Goal: Use online tool/utility: Use online tool/utility

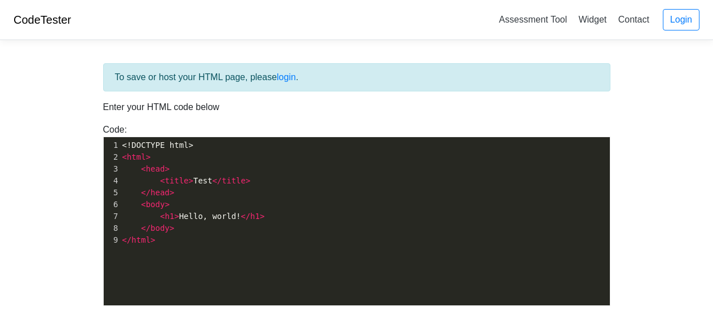
scroll to position [25, 0]
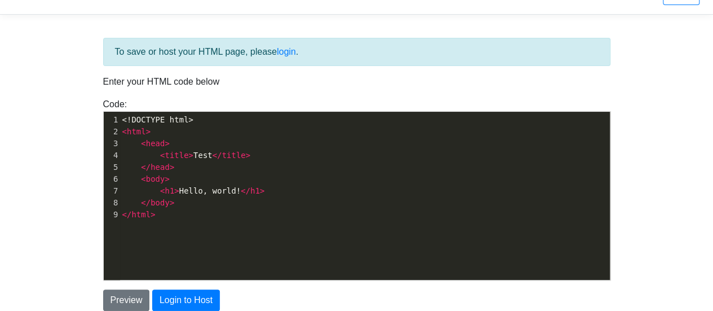
click at [219, 168] on pre "</ head >" at bounding box center [369, 167] width 499 height 12
type textarea "<!DOCTYPE html> <html> <head> <title>Test</title> </head> <body> <h1>Hello, wor…"
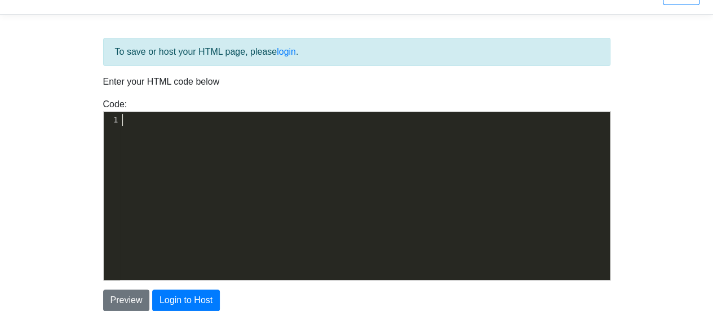
type textarea "<!DOCTYPE html> <!-- Ultimate Game Stash file--> <!-- For the regularly updatin…"
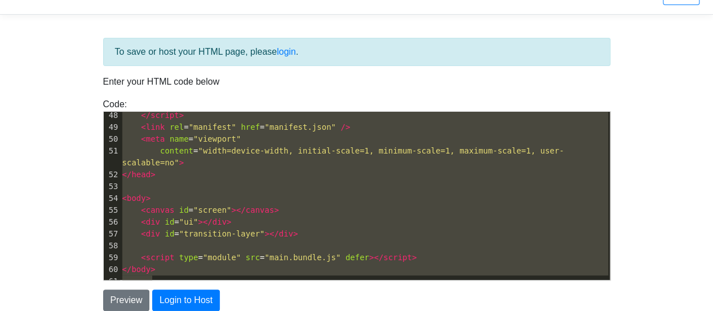
click at [260, 293] on div "Preview Login to Host" at bounding box center [357, 299] width 524 height 21
click at [238, 263] on pre "</ body >" at bounding box center [365, 269] width 490 height 12
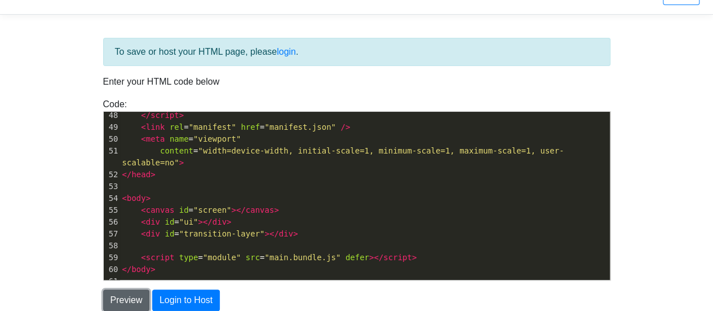
click at [121, 295] on button "Preview" at bounding box center [126, 299] width 47 height 21
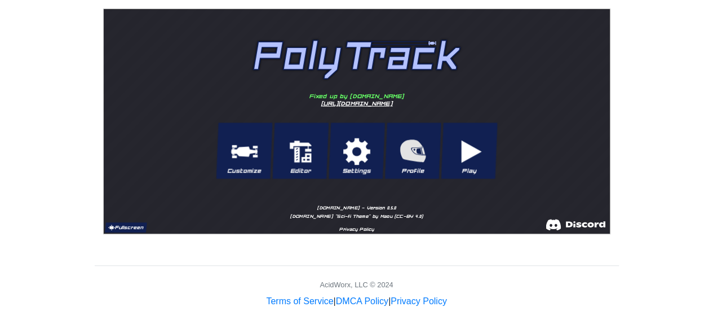
click at [130, 223] on button "Fullscreen" at bounding box center [125, 227] width 42 height 10
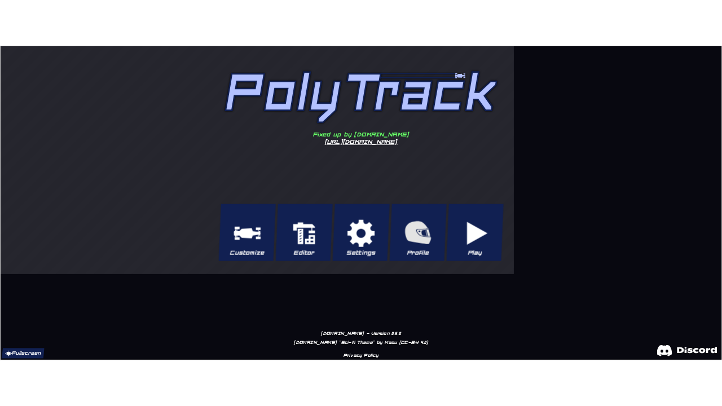
scroll to position [0, 0]
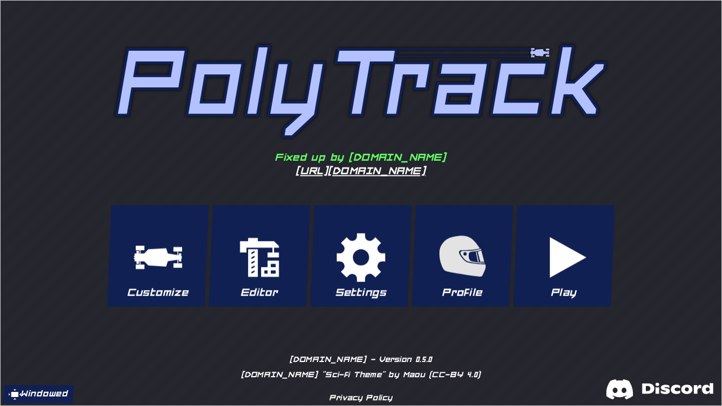
click at [551, 263] on button "Play" at bounding box center [562, 255] width 101 height 101
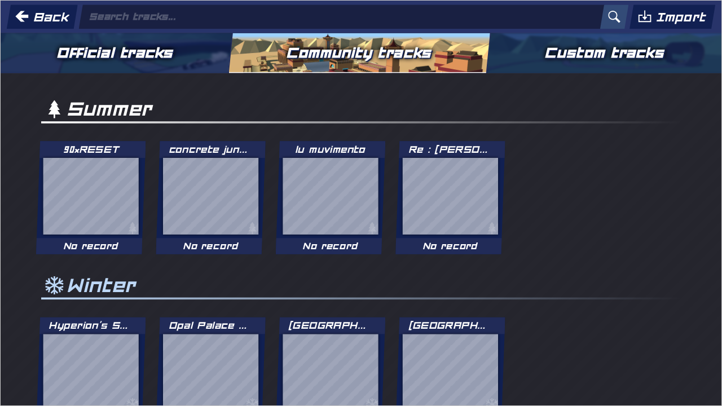
click at [164, 54] on button "Official tracks" at bounding box center [114, 53] width 233 height 40
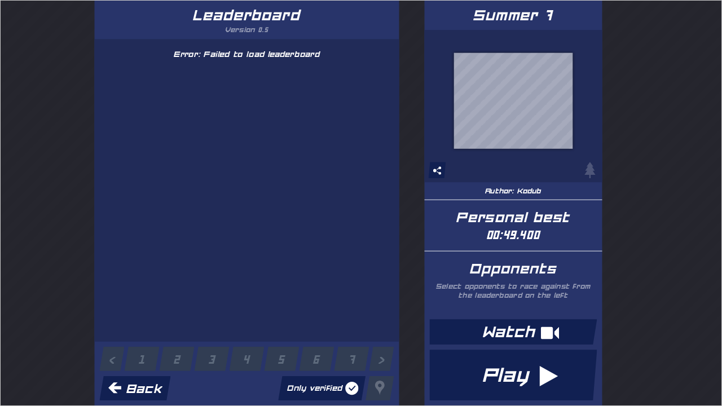
click at [125, 310] on button "Back" at bounding box center [134, 387] width 71 height 24
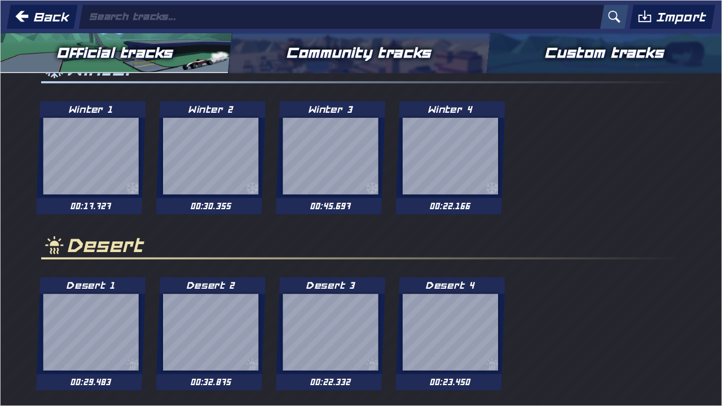
scroll to position [383, 0]
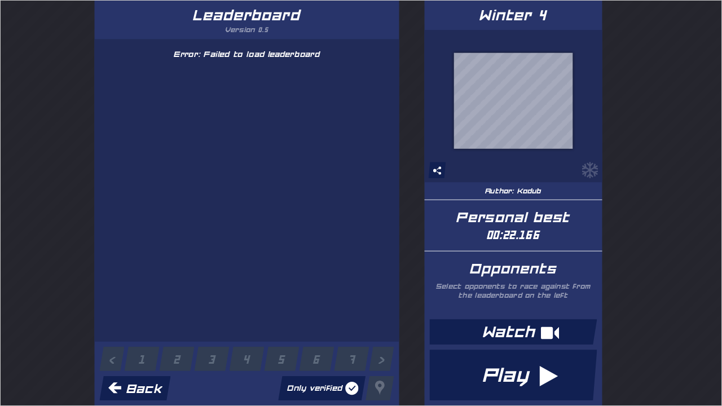
click at [497, 310] on button "Play" at bounding box center [511, 374] width 167 height 51
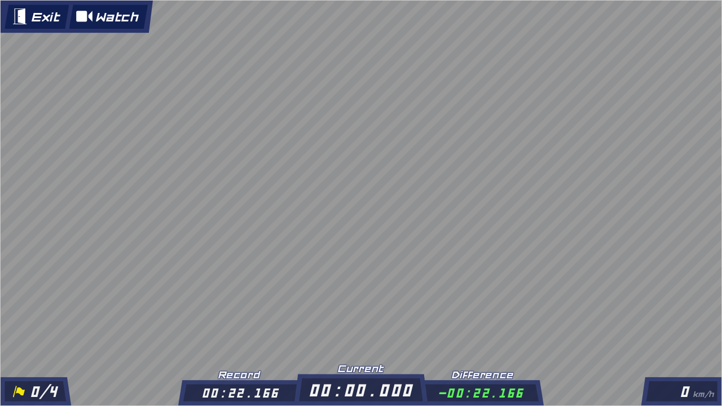
click at [11, 20] on button "Exit" at bounding box center [36, 16] width 64 height 24
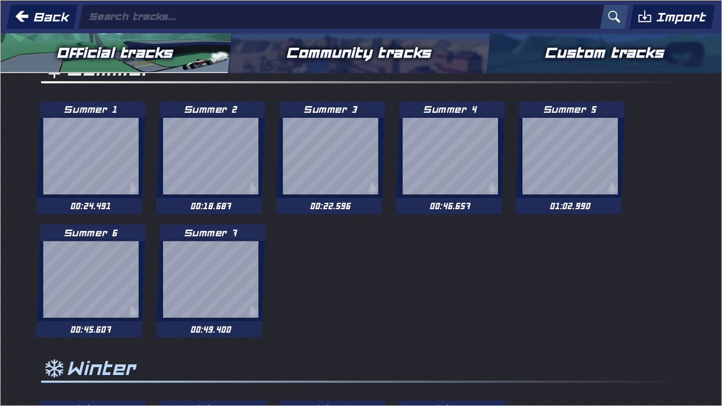
scroll to position [37, 0]
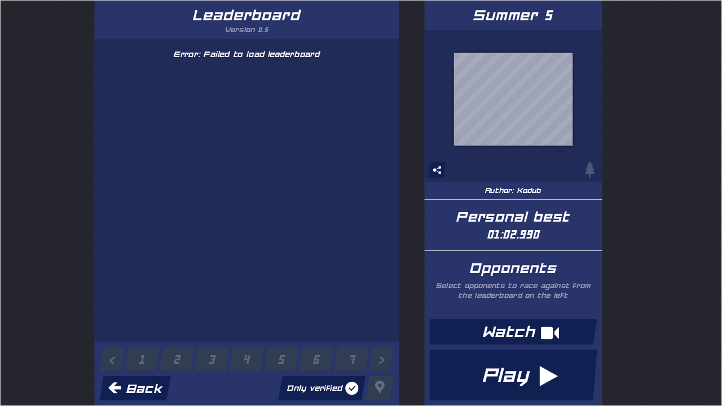
click at [518, 310] on button "Play" at bounding box center [511, 374] width 167 height 51
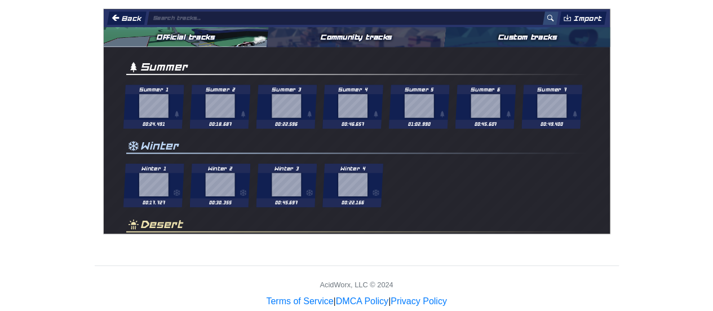
scroll to position [0, 0]
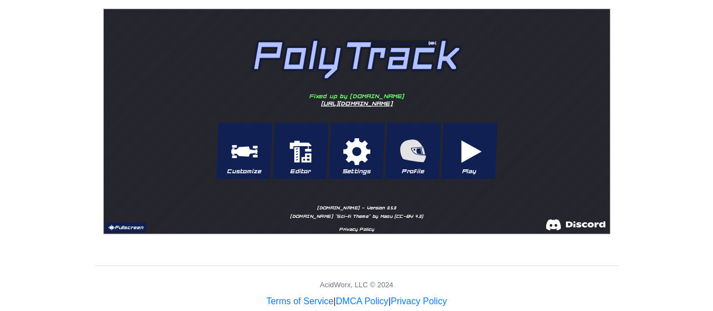
click at [124, 225] on button "Fullscreen" at bounding box center [125, 227] width 42 height 10
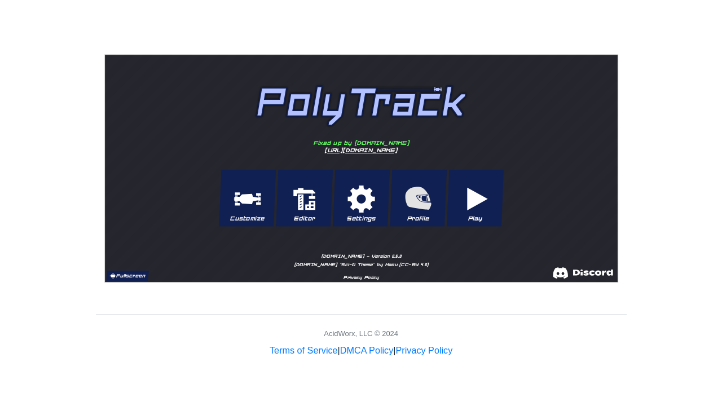
scroll to position [25, 0]
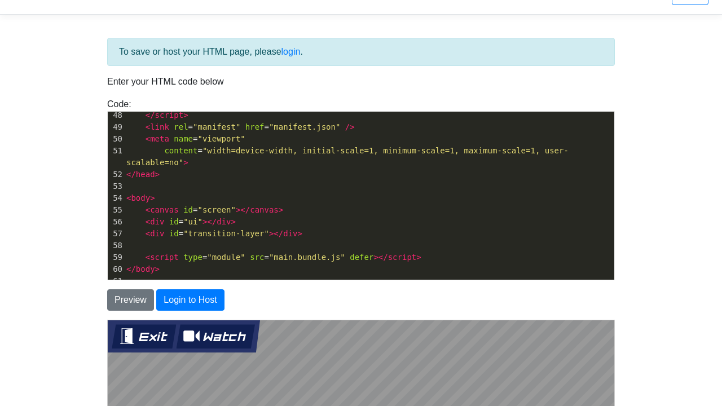
click at [142, 310] on button "Exit" at bounding box center [143, 336] width 64 height 24
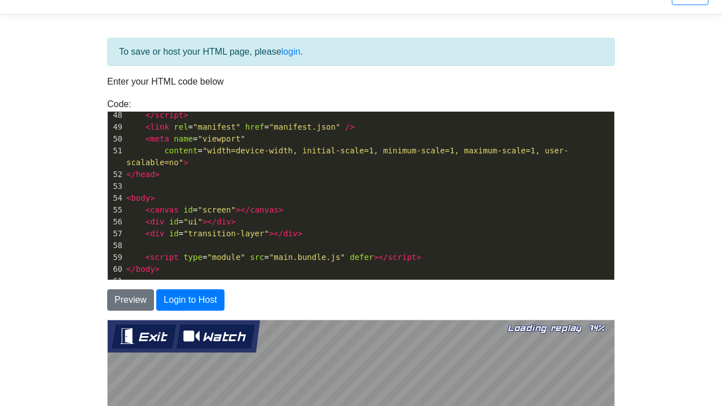
click at [156, 310] on button "Exit" at bounding box center [143, 336] width 64 height 24
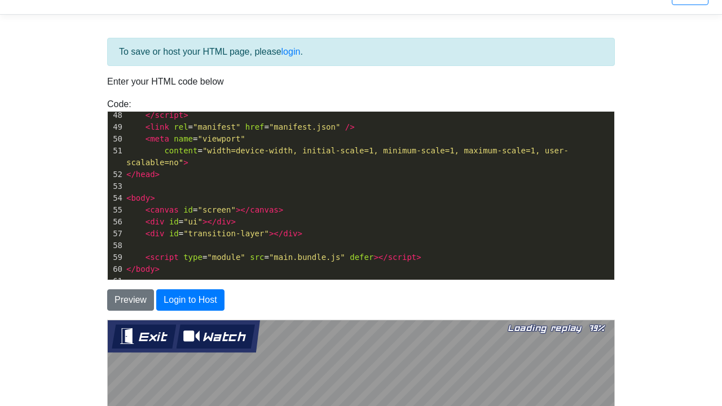
click at [140, 310] on button "Exit" at bounding box center [143, 336] width 64 height 24
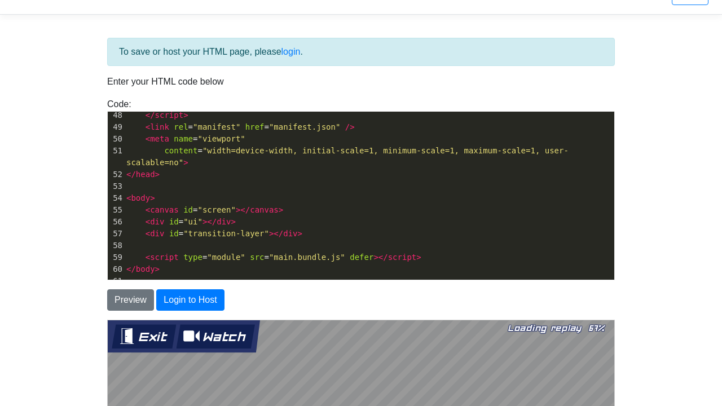
click at [149, 310] on button "Exit" at bounding box center [143, 336] width 64 height 24
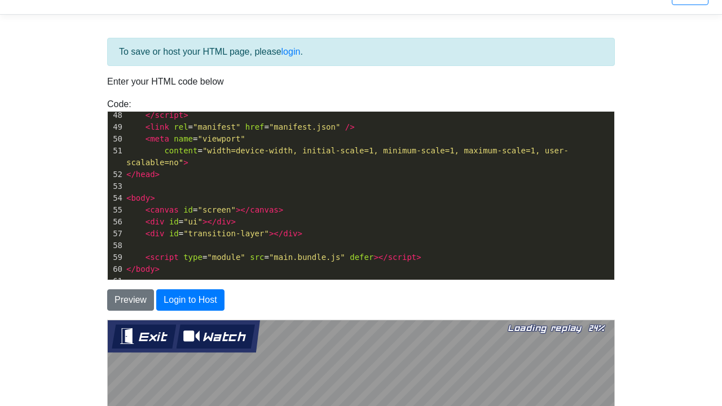
click at [148, 310] on button "Exit" at bounding box center [143, 336] width 64 height 24
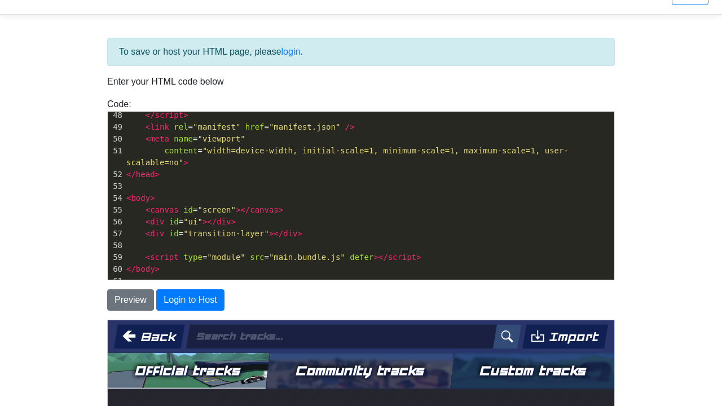
scroll to position [56, 0]
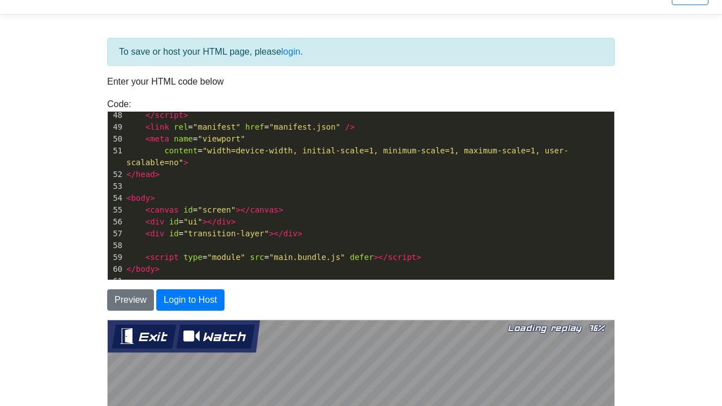
click at [143, 310] on button "Exit" at bounding box center [143, 336] width 64 height 24
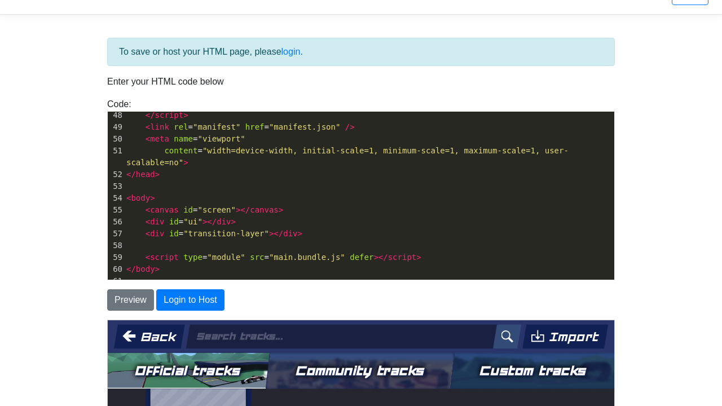
scroll to position [392, 0]
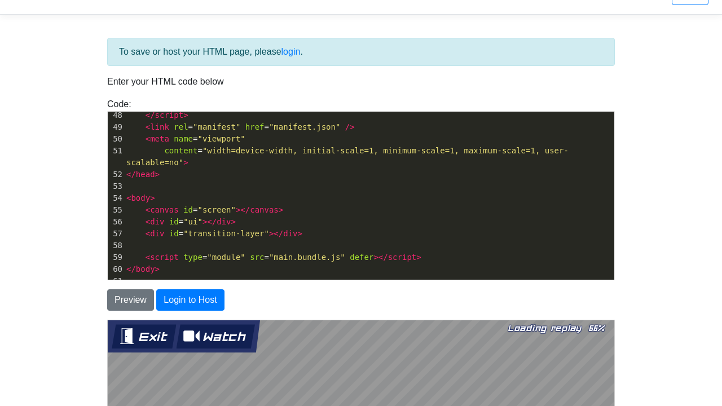
click at [134, 310] on button "Exit" at bounding box center [143, 336] width 64 height 24
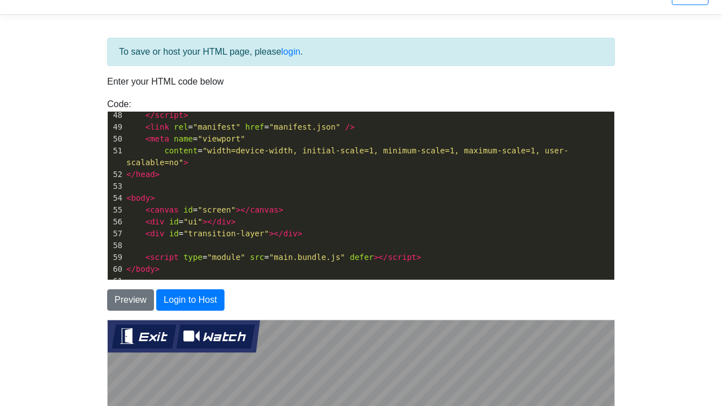
click at [148, 310] on button "Exit" at bounding box center [143, 336] width 64 height 24
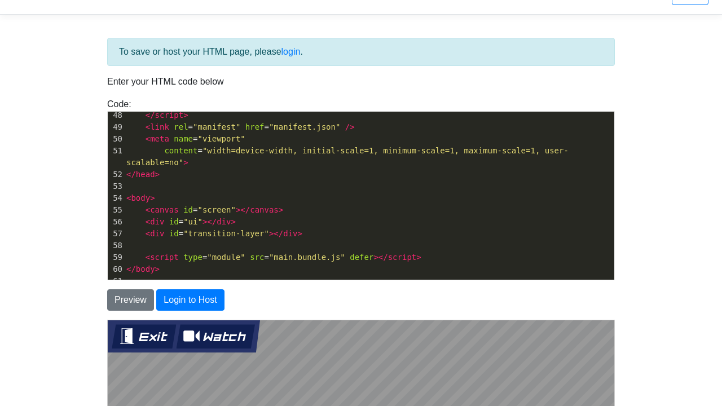
click at [134, 310] on button "Exit" at bounding box center [143, 336] width 64 height 24
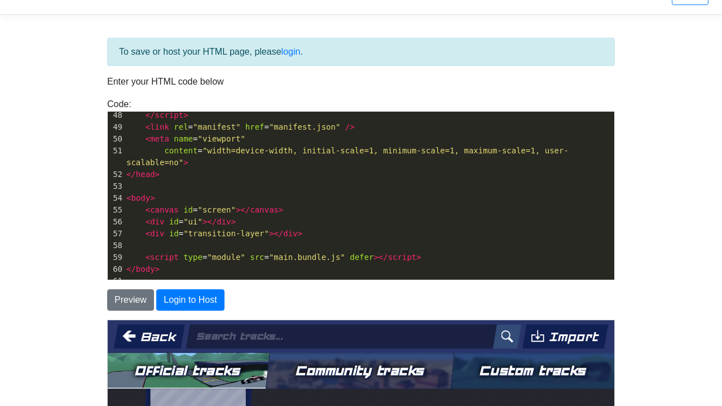
scroll to position [414, 0]
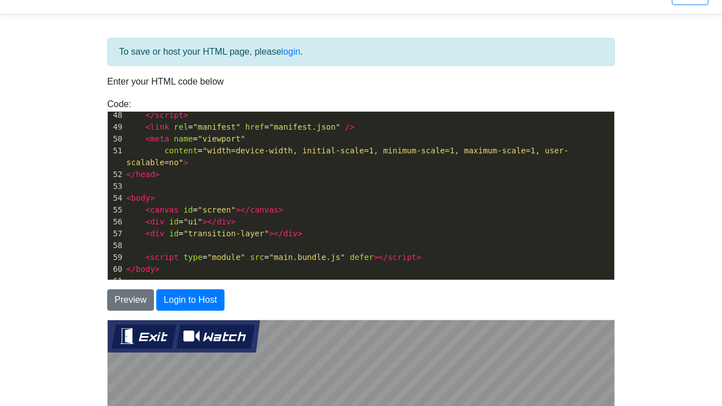
click at [151, 310] on div "Exit Watch" at bounding box center [183, 336] width 152 height 33
click at [167, 310] on button "Exit" at bounding box center [143, 336] width 64 height 24
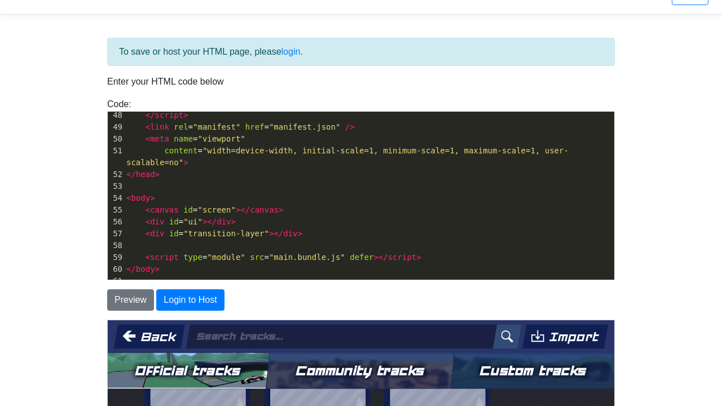
scroll to position [0, 0]
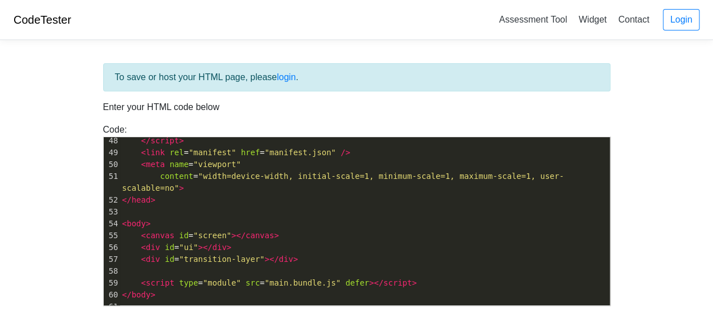
click at [284, 265] on pre "​" at bounding box center [365, 271] width 490 height 12
type textarea "<!DOCTYPE html> <!-- Ultimate Game Stash file--> <!-- For the regularly updatin…"
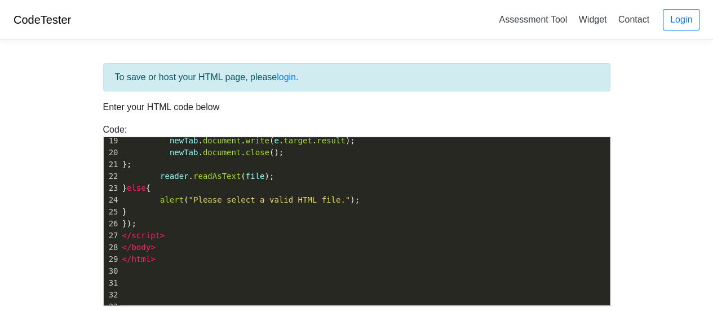
scroll to position [285, 0]
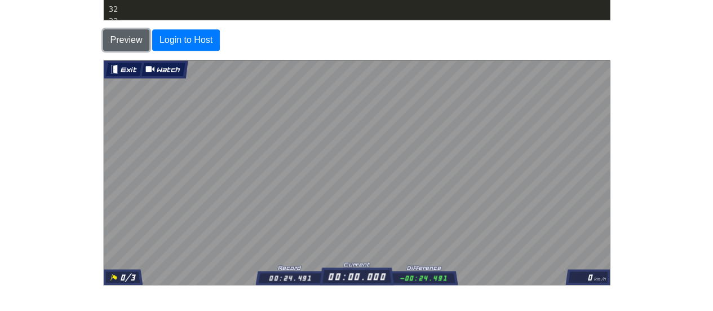
click at [134, 45] on button "Preview" at bounding box center [126, 39] width 47 height 21
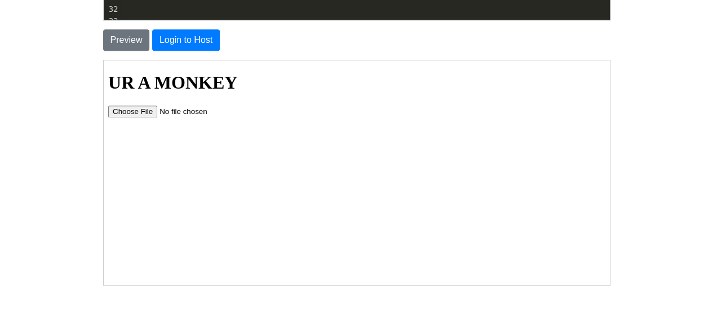
click at [149, 120] on html "UR A MONKEY" at bounding box center [356, 90] width 506 height 61
click at [147, 117] on html "UR A MONKEY" at bounding box center [356, 90] width 506 height 61
click at [149, 103] on body "UR A MONKEY" at bounding box center [355, 94] width 497 height 45
click at [148, 108] on input "file" at bounding box center [178, 111] width 143 height 12
click at [503, 121] on html "UR A MONKEY" at bounding box center [356, 90] width 506 height 61
